Goal: Task Accomplishment & Management: Complete application form

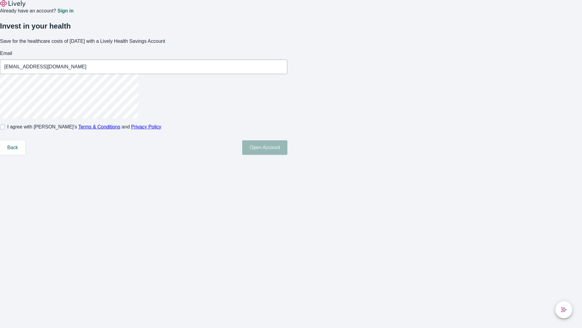
click at [5, 129] on input "I agree with Lively’s Terms & Conditions and Privacy Policy" at bounding box center [2, 126] width 5 height 5
checkbox input "true"
click at [288, 155] on button "Open Account" at bounding box center [264, 147] width 45 height 15
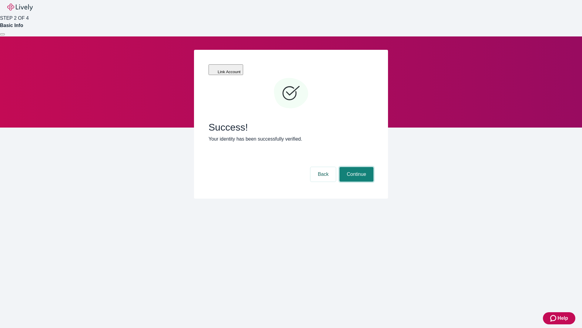
click at [356, 167] on button "Continue" at bounding box center [357, 174] width 34 height 15
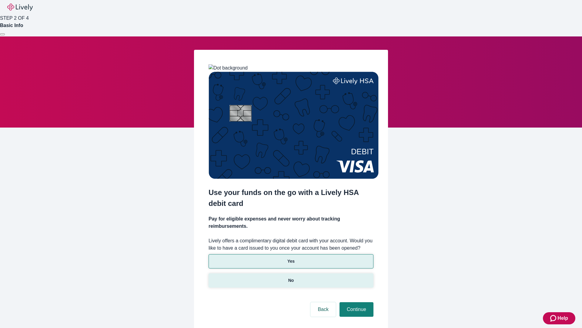
click at [291, 277] on p "No" at bounding box center [292, 280] width 6 height 6
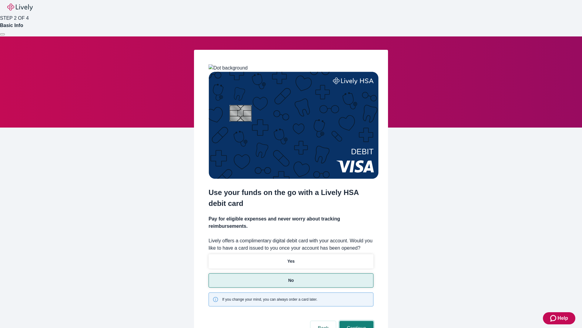
click at [356, 321] on button "Continue" at bounding box center [357, 328] width 34 height 15
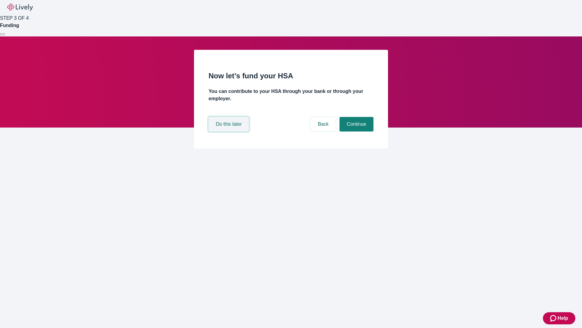
click at [230, 131] on button "Do this later" at bounding box center [229, 124] width 40 height 15
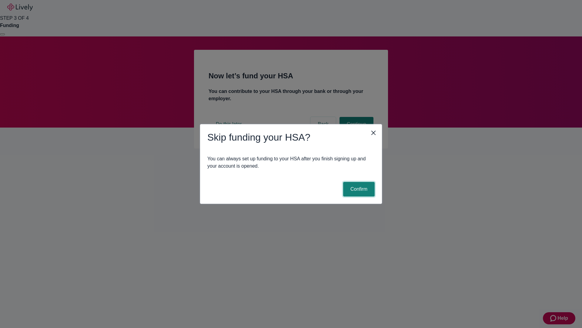
click at [358, 189] on button "Confirm" at bounding box center [359, 189] width 32 height 15
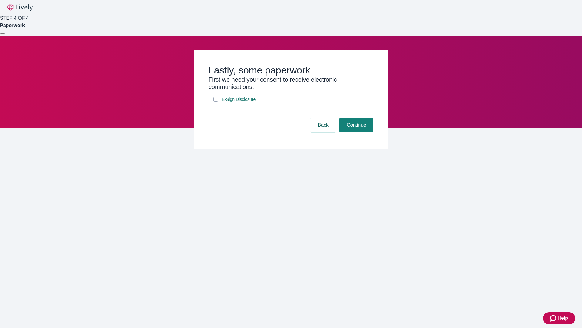
click at [216, 102] on input "E-Sign Disclosure" at bounding box center [216, 99] width 5 height 5
checkbox input "true"
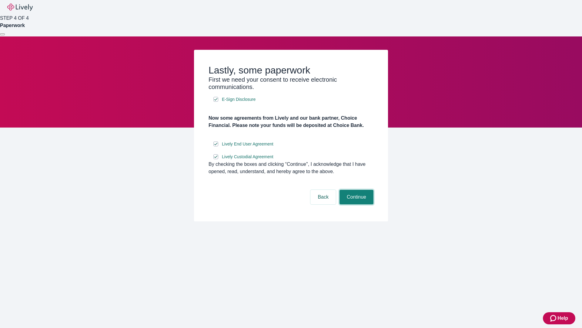
click at [356, 204] on button "Continue" at bounding box center [357, 197] width 34 height 15
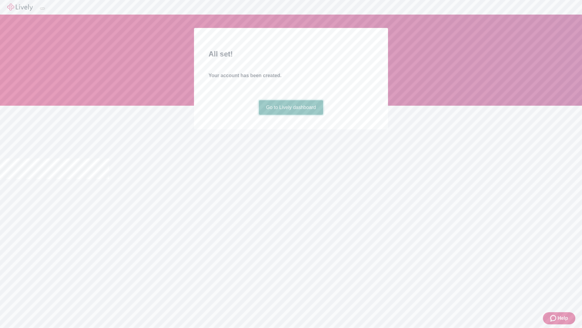
click at [291, 115] on link "Go to Lively dashboard" at bounding box center [291, 107] width 65 height 15
